Goal: Find specific page/section: Find specific page/section

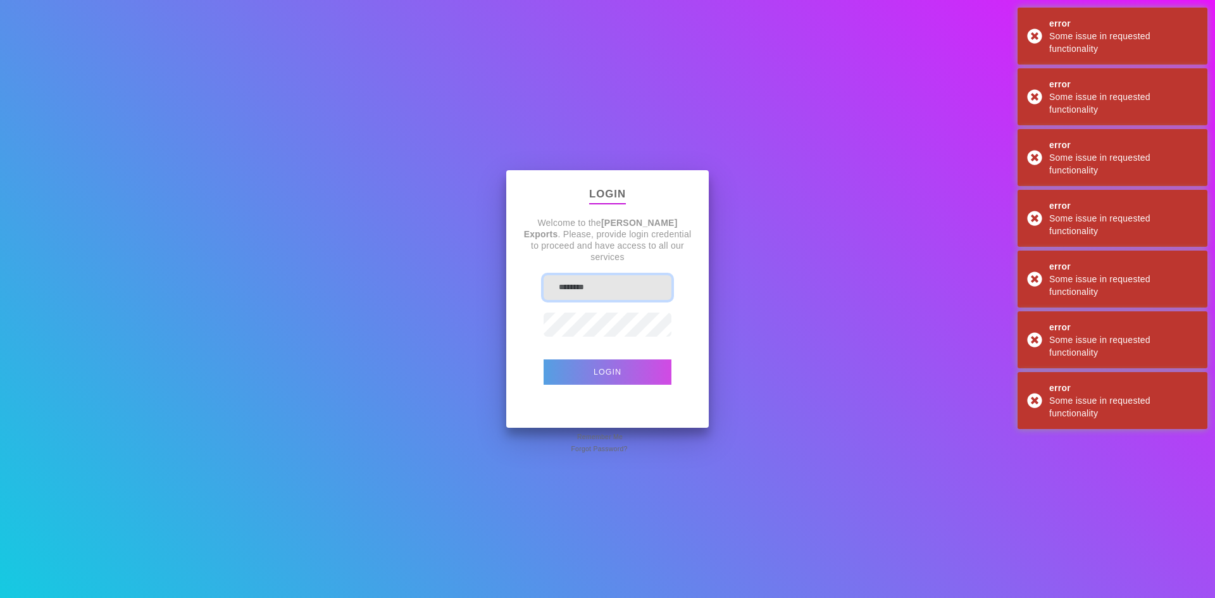
type input "********"
click at [625, 374] on button "Login" at bounding box center [607, 371] width 128 height 25
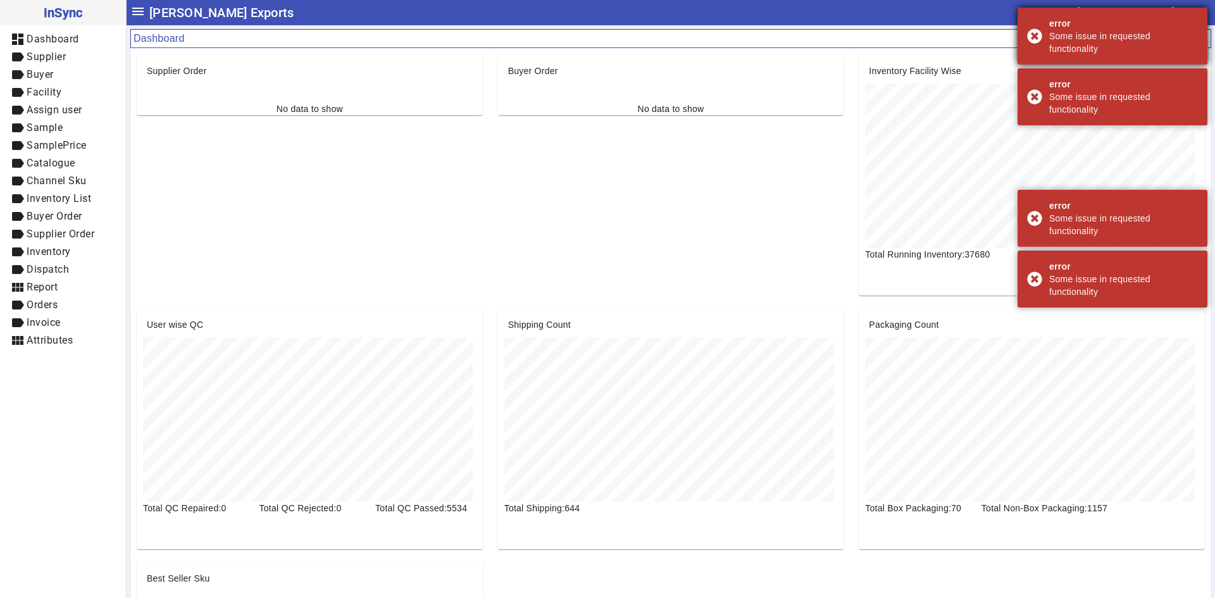
click at [1029, 33] on div "error Some issue in requested functionality" at bounding box center [1112, 36] width 190 height 57
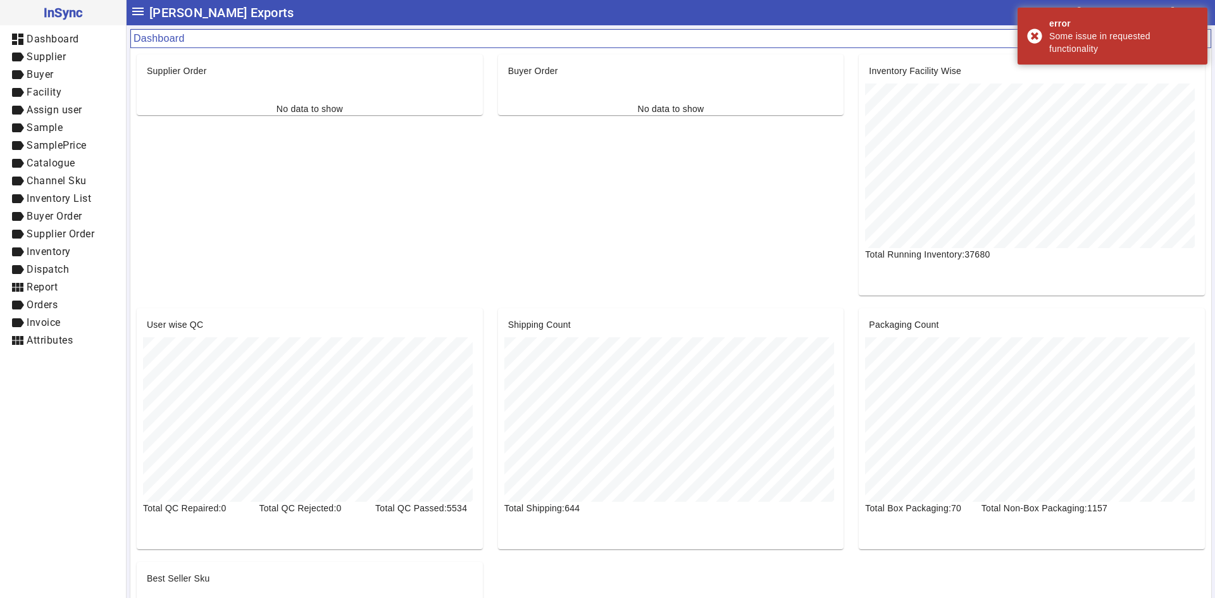
click at [1029, 33] on div "error Some issue in requested functionality" at bounding box center [1112, 36] width 190 height 57
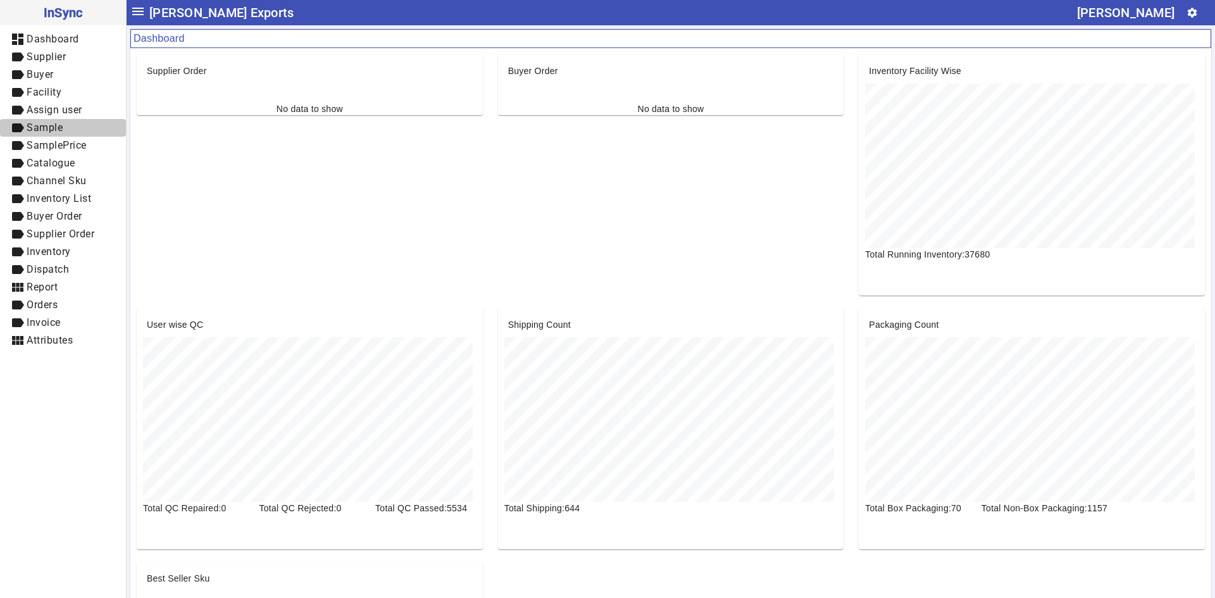
click at [51, 130] on span "Sample" at bounding box center [45, 127] width 36 height 12
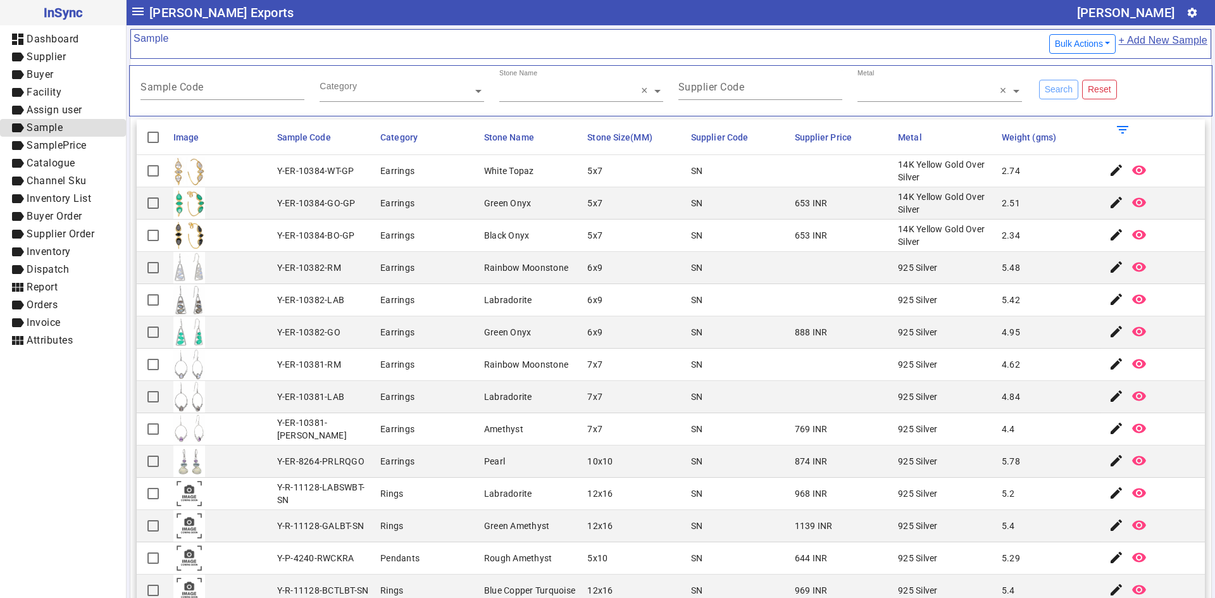
click at [51, 130] on span "Sample" at bounding box center [45, 127] width 36 height 12
click at [66, 123] on span "label Sample" at bounding box center [63, 128] width 106 height 16
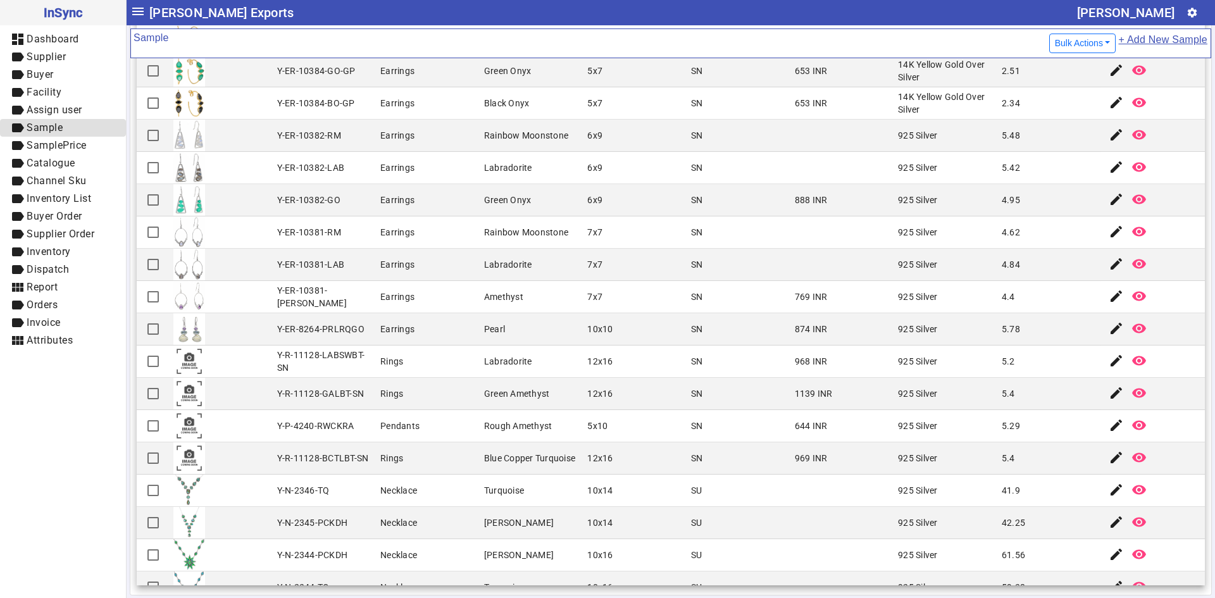
scroll to position [133, 0]
click at [619, 524] on mat-cell "10x14" at bounding box center [635, 522] width 104 height 32
click at [636, 477] on mat-cell "10x14" at bounding box center [635, 490] width 104 height 32
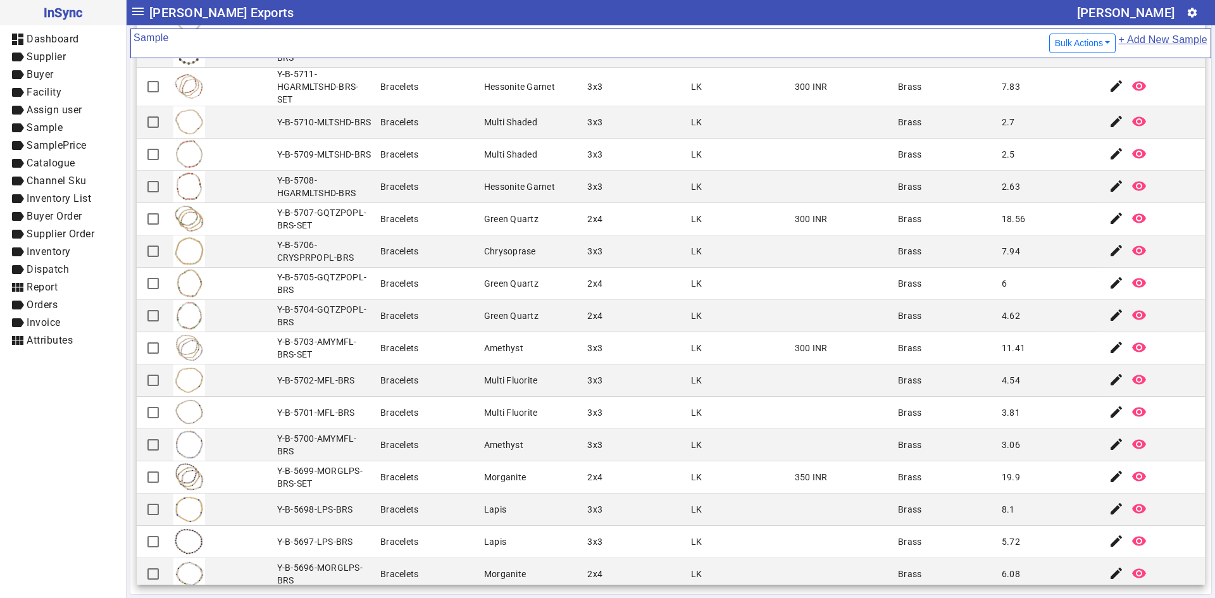
scroll to position [1092, 0]
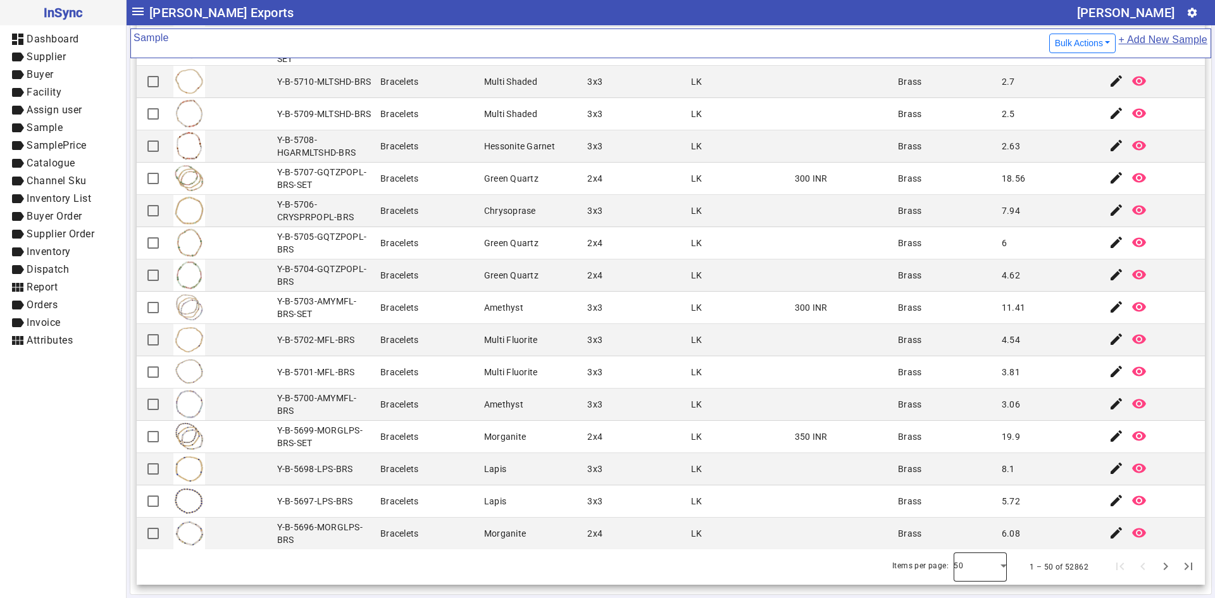
click at [979, 564] on div at bounding box center [979, 567] width 53 height 30
click at [970, 537] on mat-option "100" at bounding box center [962, 532] width 53 height 30
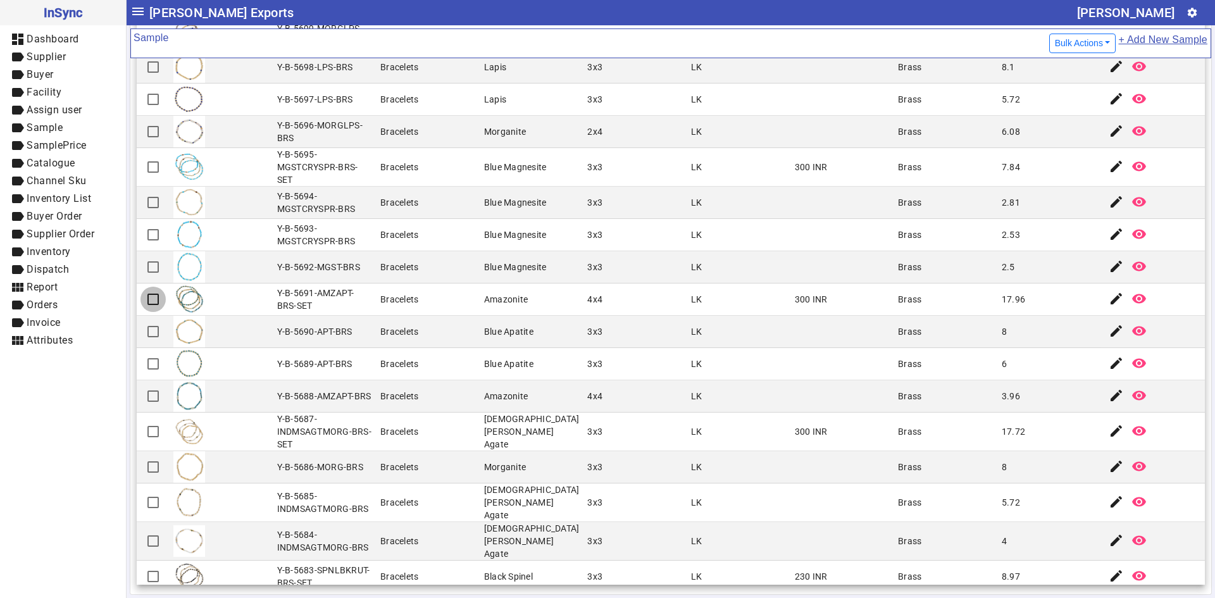
scroll to position [133, 0]
